Goal: Task Accomplishment & Management: Manage account settings

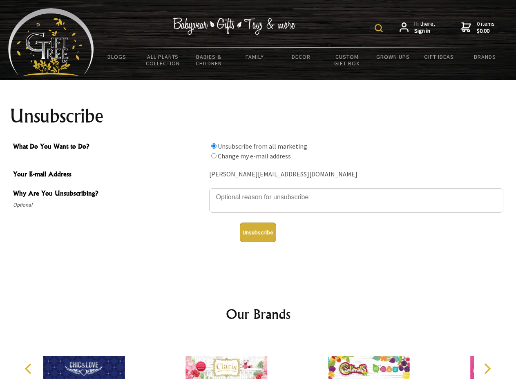
click at [380, 28] on img at bounding box center [379, 28] width 8 height 8
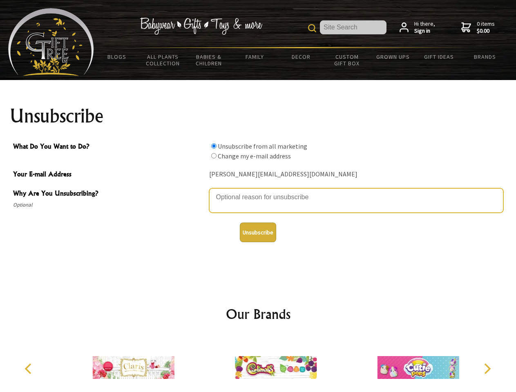
click at [258, 191] on textarea "Why Are You Unsubscribing?" at bounding box center [356, 200] width 294 height 25
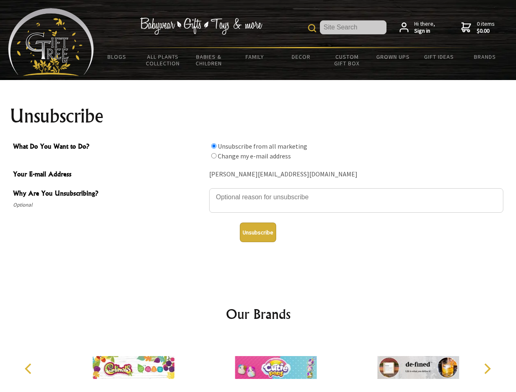
click at [214, 146] on input "What Do You Want to Do?" at bounding box center [213, 145] width 5 height 5
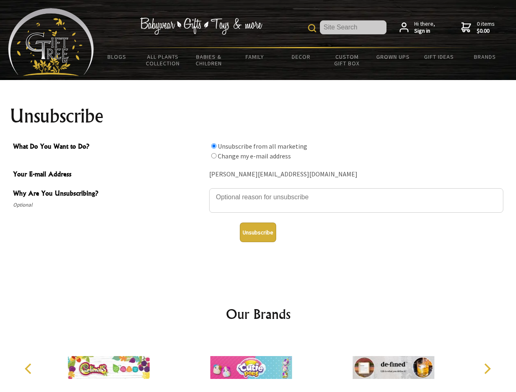
click at [214, 156] on input "What Do You Want to Do?" at bounding box center [213, 155] width 5 height 5
radio input "true"
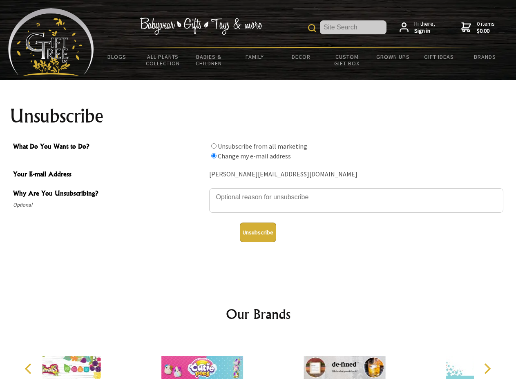
click at [258, 233] on button "Unsubscribe" at bounding box center [258, 233] width 36 height 20
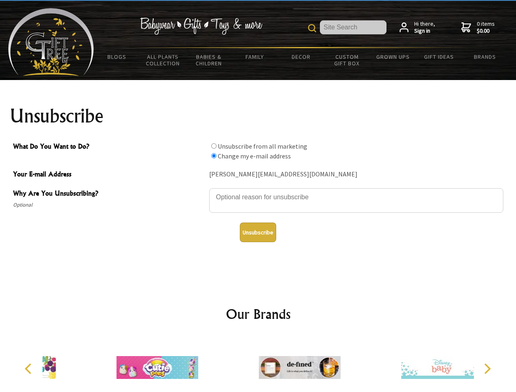
click at [259, 365] on img at bounding box center [300, 367] width 82 height 61
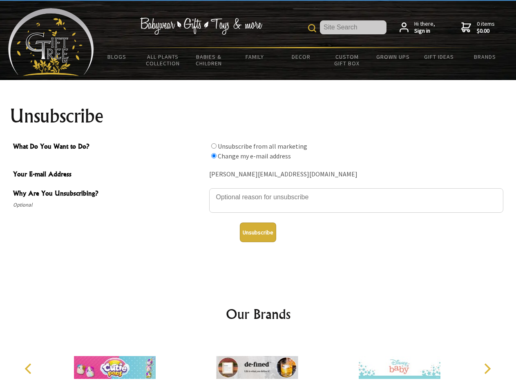
click at [29, 369] on icon "Previous" at bounding box center [29, 369] width 11 height 11
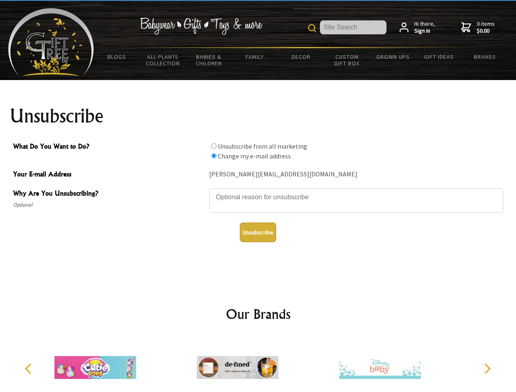
click at [487, 369] on icon "Next" at bounding box center [487, 369] width 11 height 11
